Goal: Navigation & Orientation: Find specific page/section

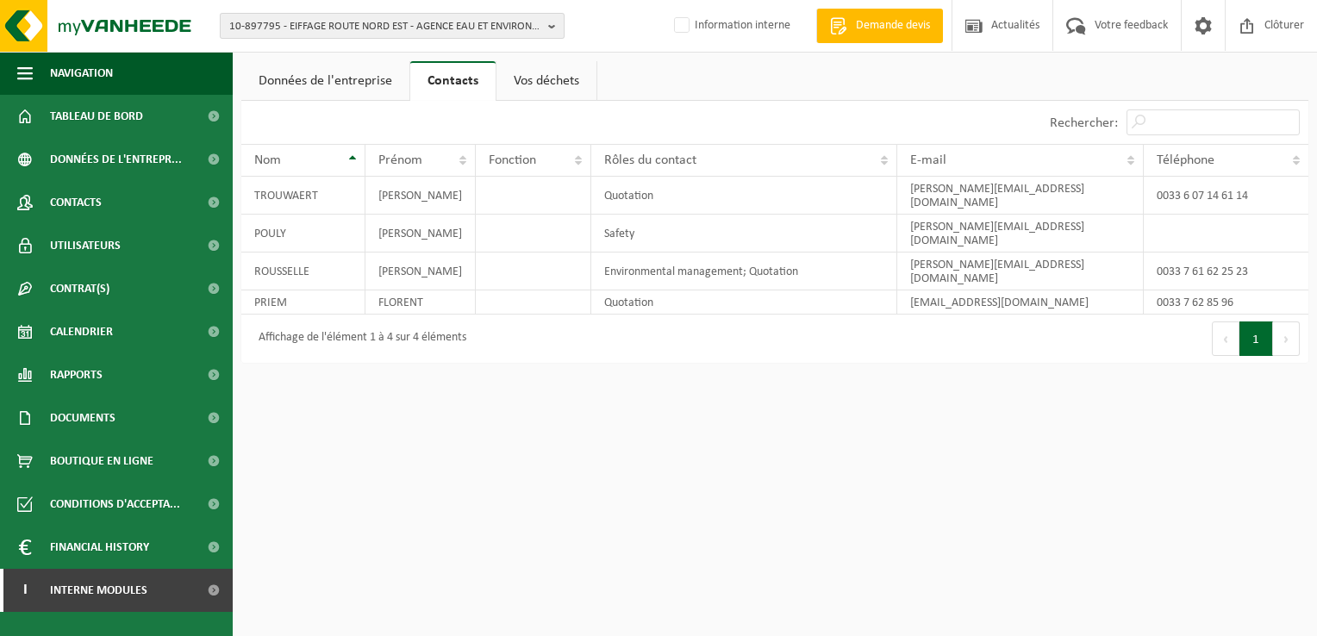
click at [331, 29] on span "10-897795 - EIFFAGE ROUTE NORD EST - AGENCE EAU ET ENVIRONNEMENT - MAZINGARBE" at bounding box center [385, 27] width 312 height 26
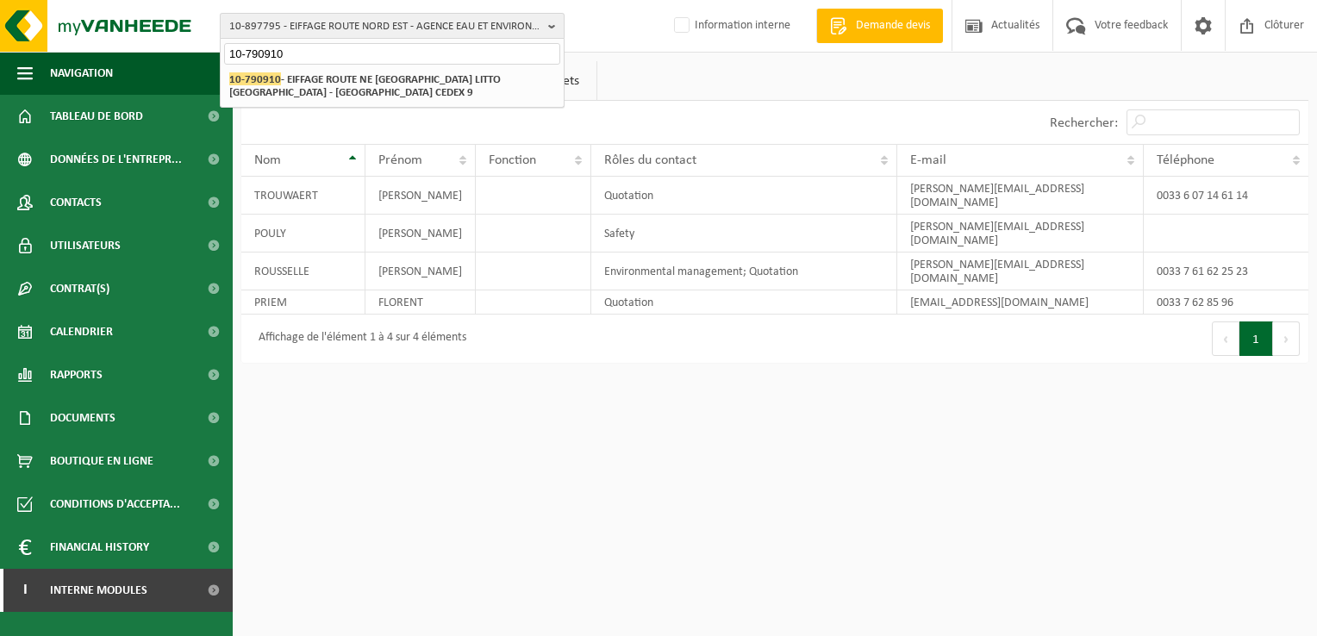
type input "10-790910"
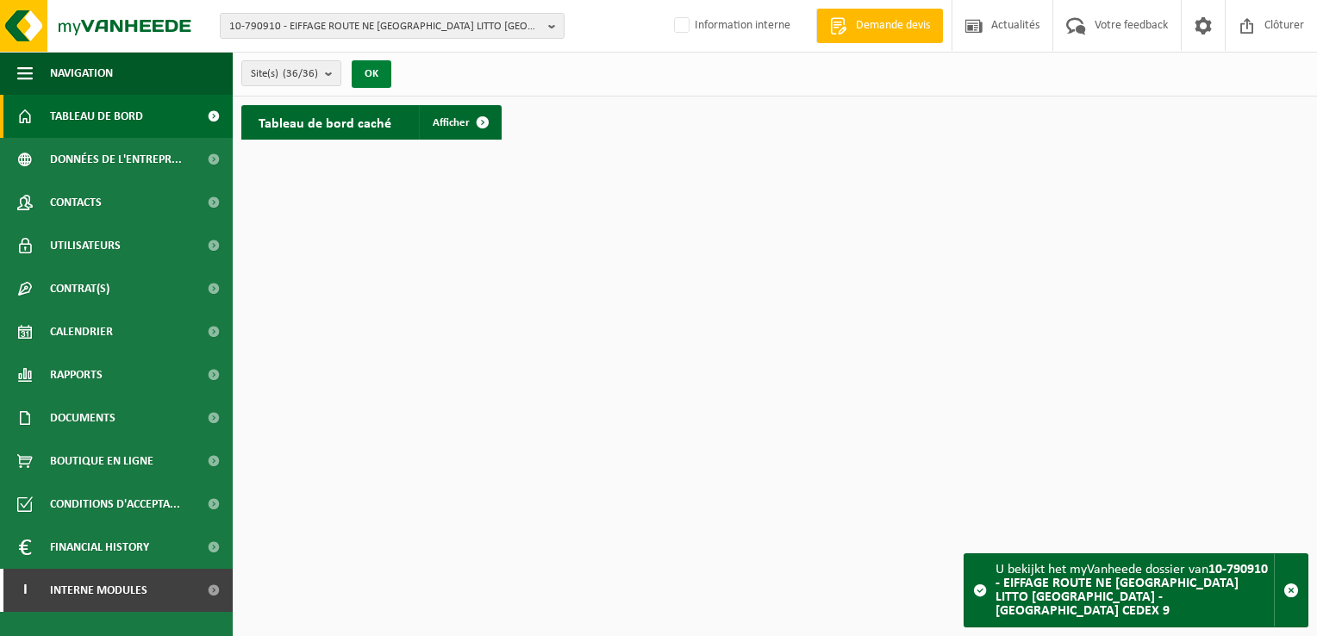
click at [383, 66] on button "OK" at bounding box center [372, 74] width 40 height 28
click at [478, 115] on span at bounding box center [482, 122] width 34 height 34
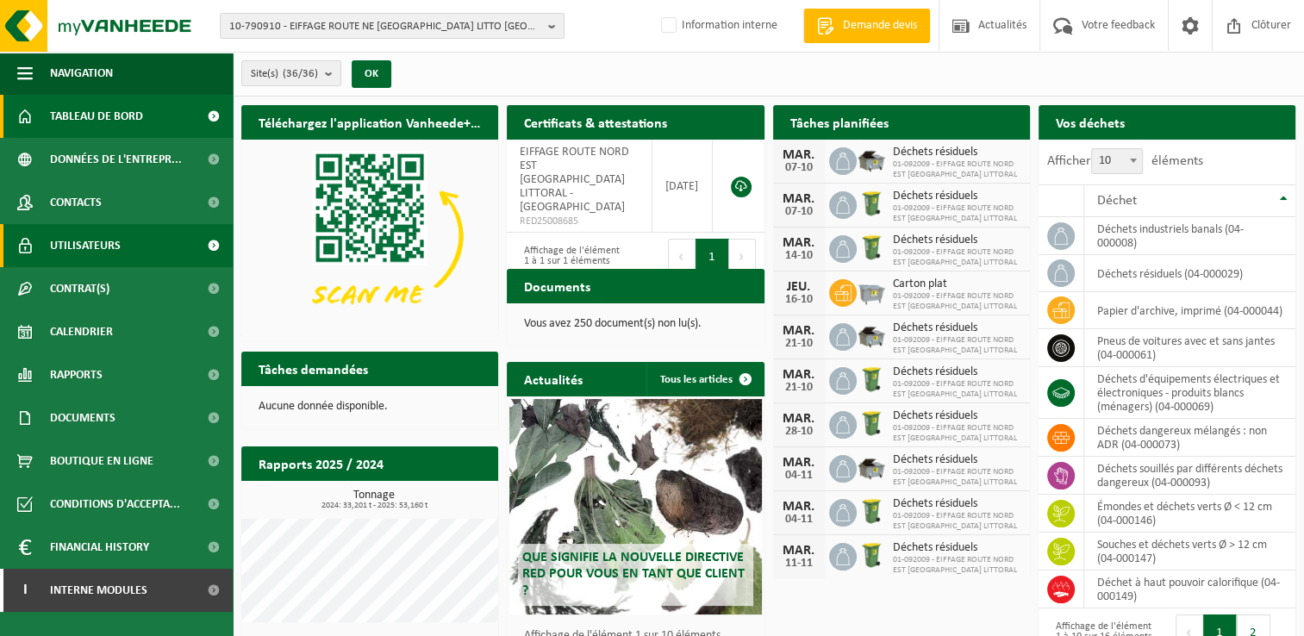
click at [110, 243] on span "Utilisateurs" at bounding box center [85, 245] width 71 height 43
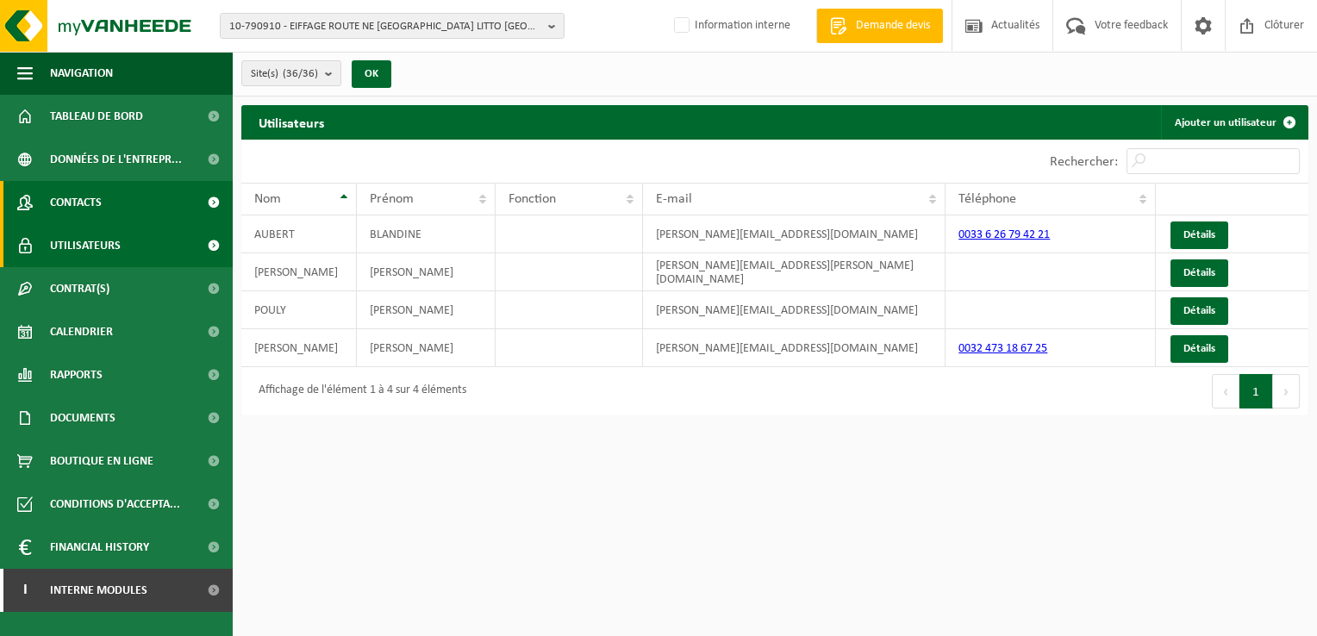
click at [90, 206] on span "Contacts" at bounding box center [76, 202] width 52 height 43
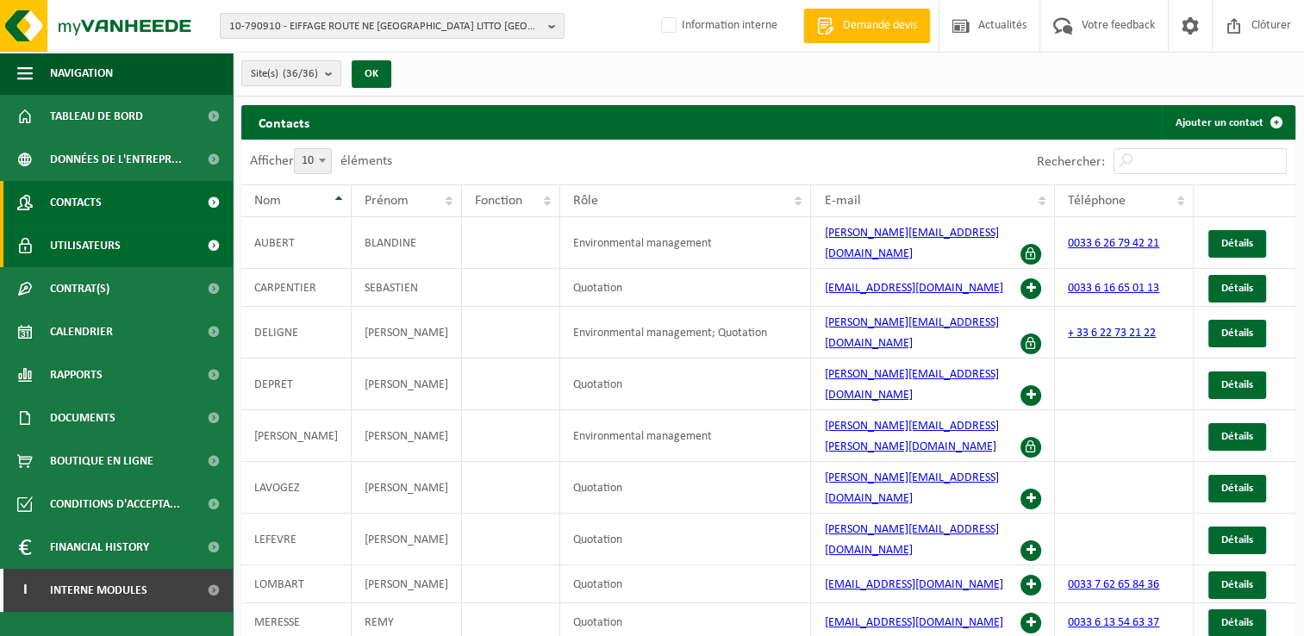
click at [95, 243] on span "Utilisateurs" at bounding box center [85, 245] width 71 height 43
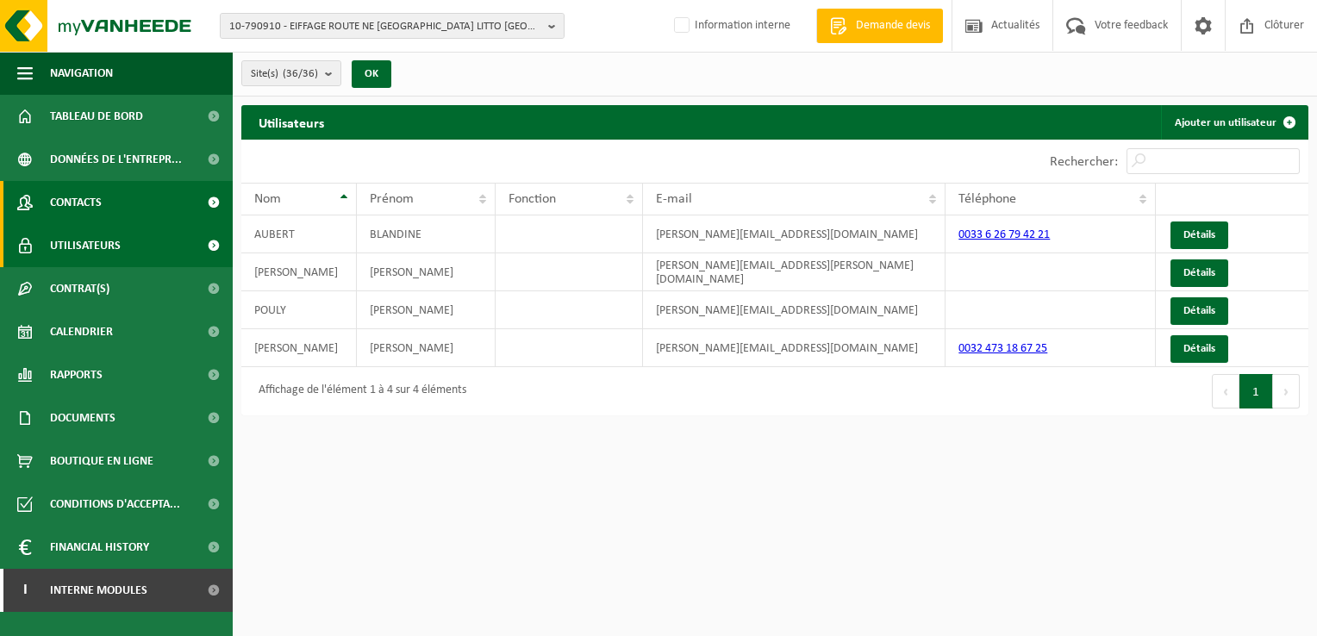
click at [100, 196] on span "Contacts" at bounding box center [76, 202] width 52 height 43
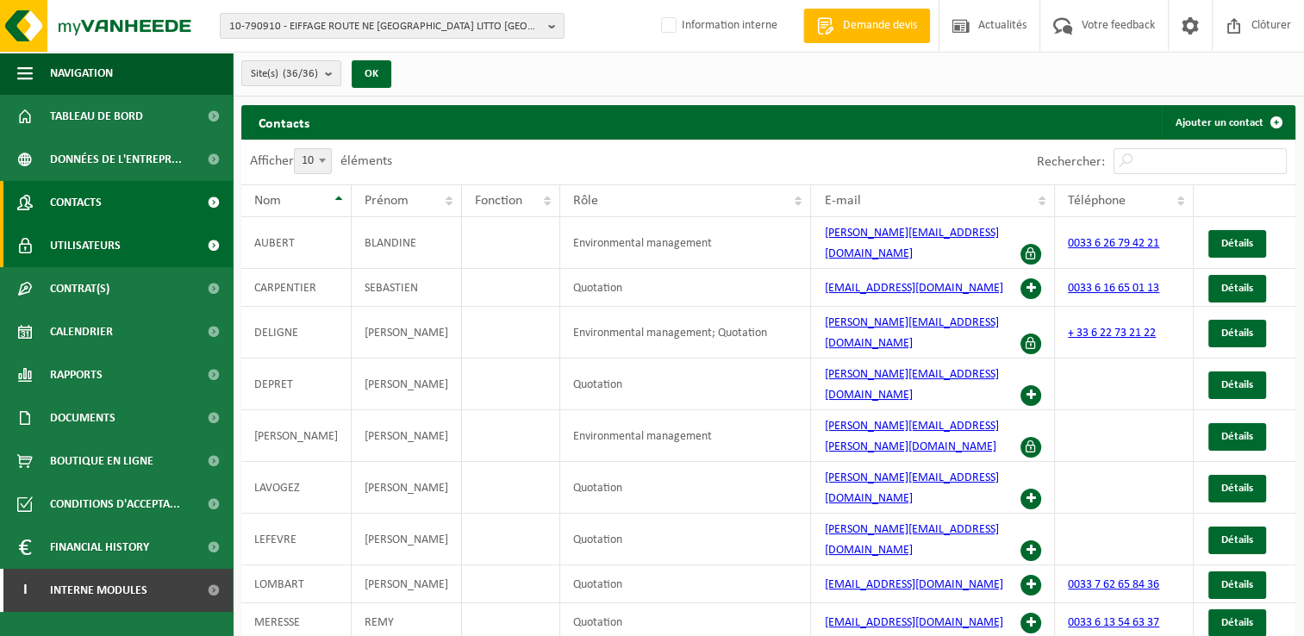
click at [110, 245] on span "Utilisateurs" at bounding box center [85, 245] width 71 height 43
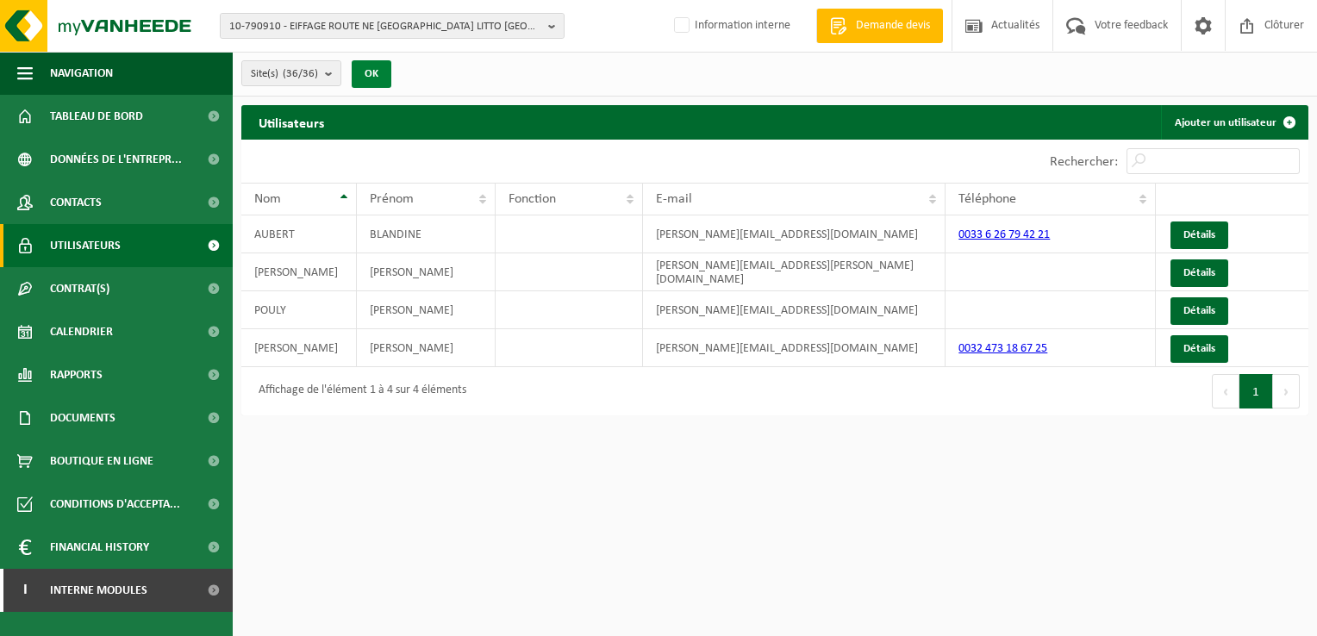
click at [372, 71] on button "OK" at bounding box center [372, 74] width 40 height 28
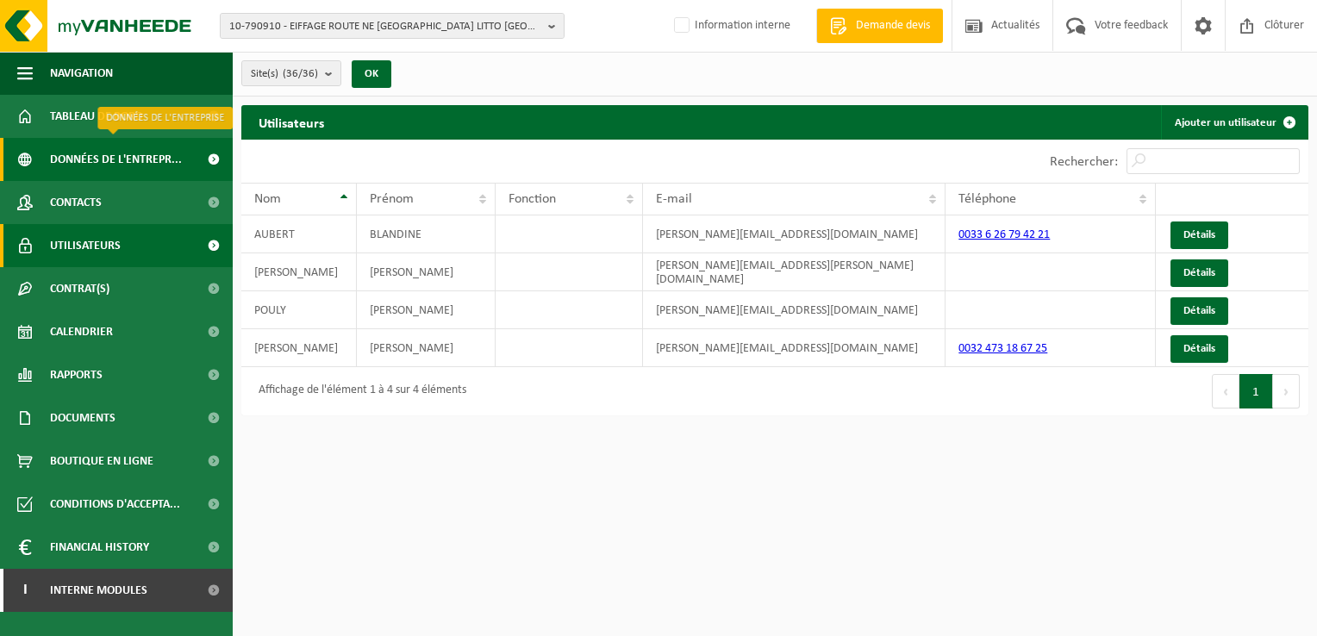
click at [109, 153] on span "Données de l'entrepr..." at bounding box center [116, 159] width 132 height 43
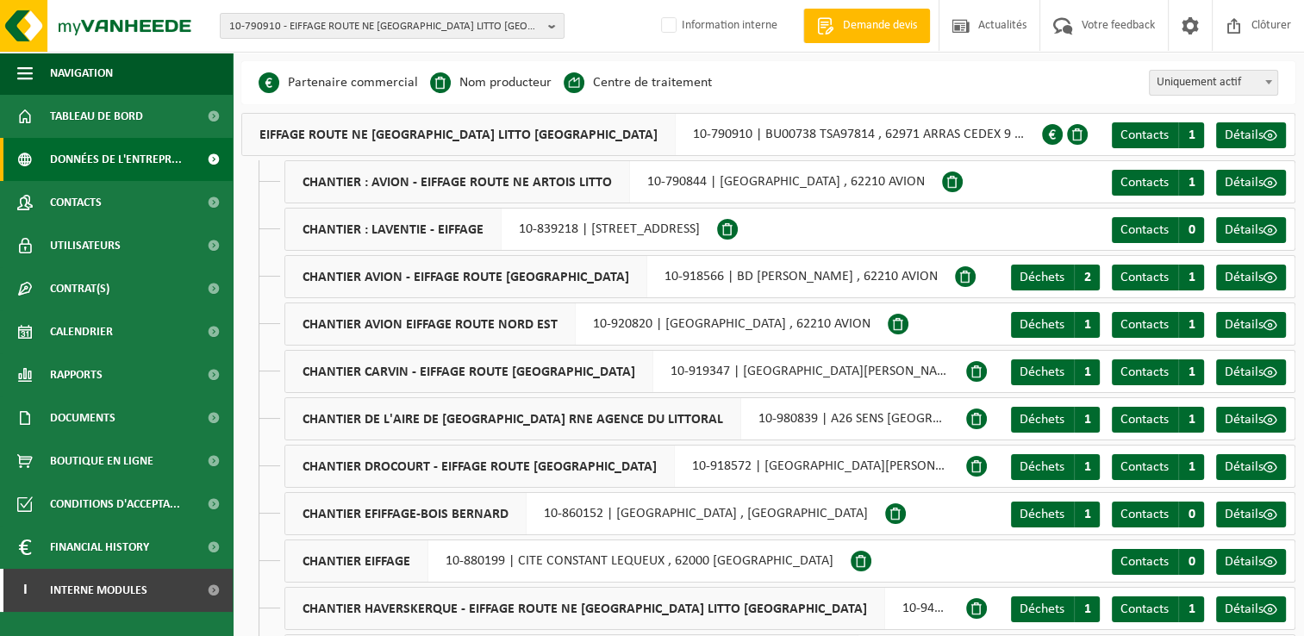
click at [1042, 130] on span at bounding box center [1052, 134] width 21 height 21
click at [1152, 130] on span "Contacts" at bounding box center [1145, 135] width 48 height 14
